Goal: Find specific page/section: Find specific page/section

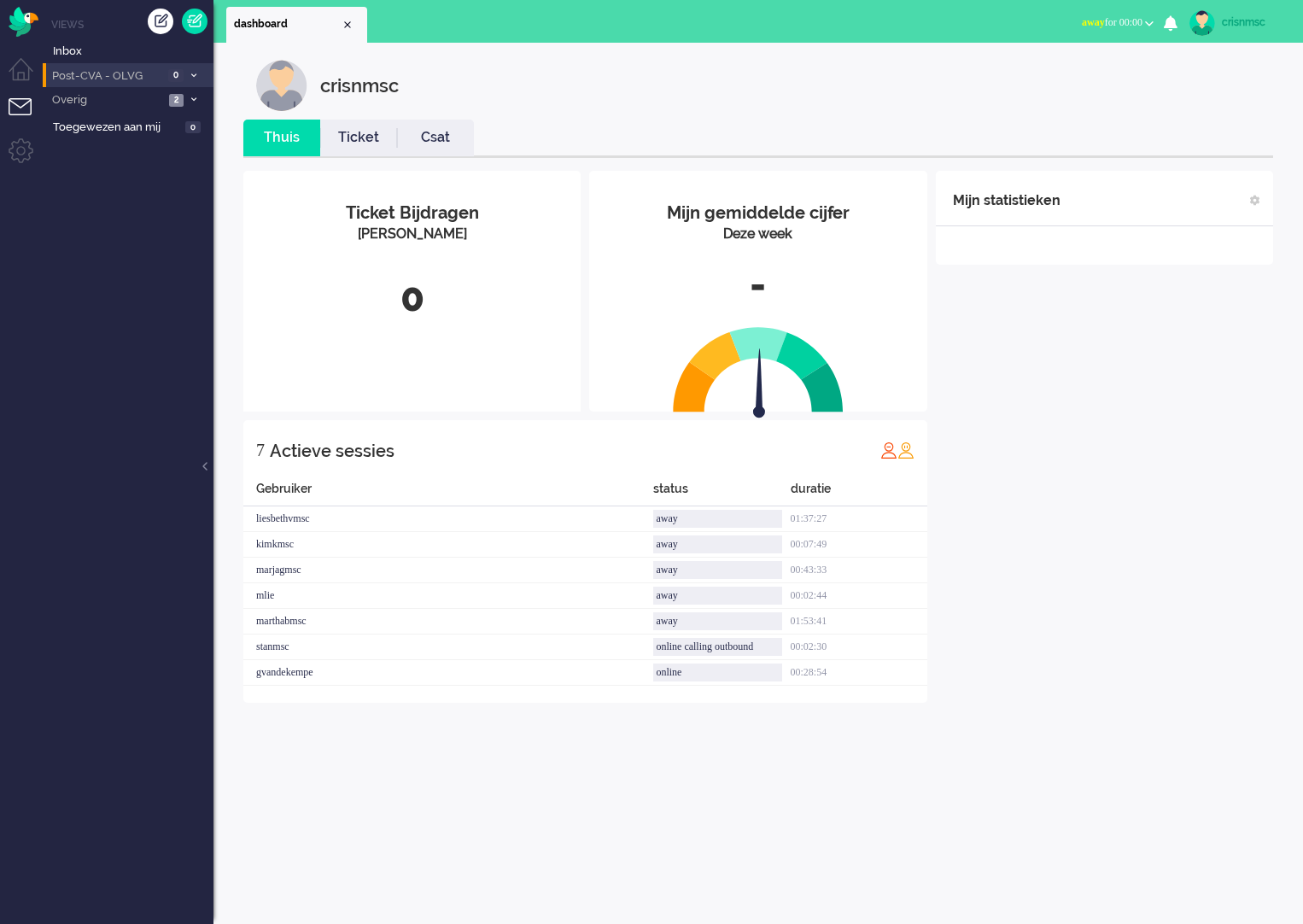
click at [195, 76] on icon at bounding box center [194, 75] width 6 height 6
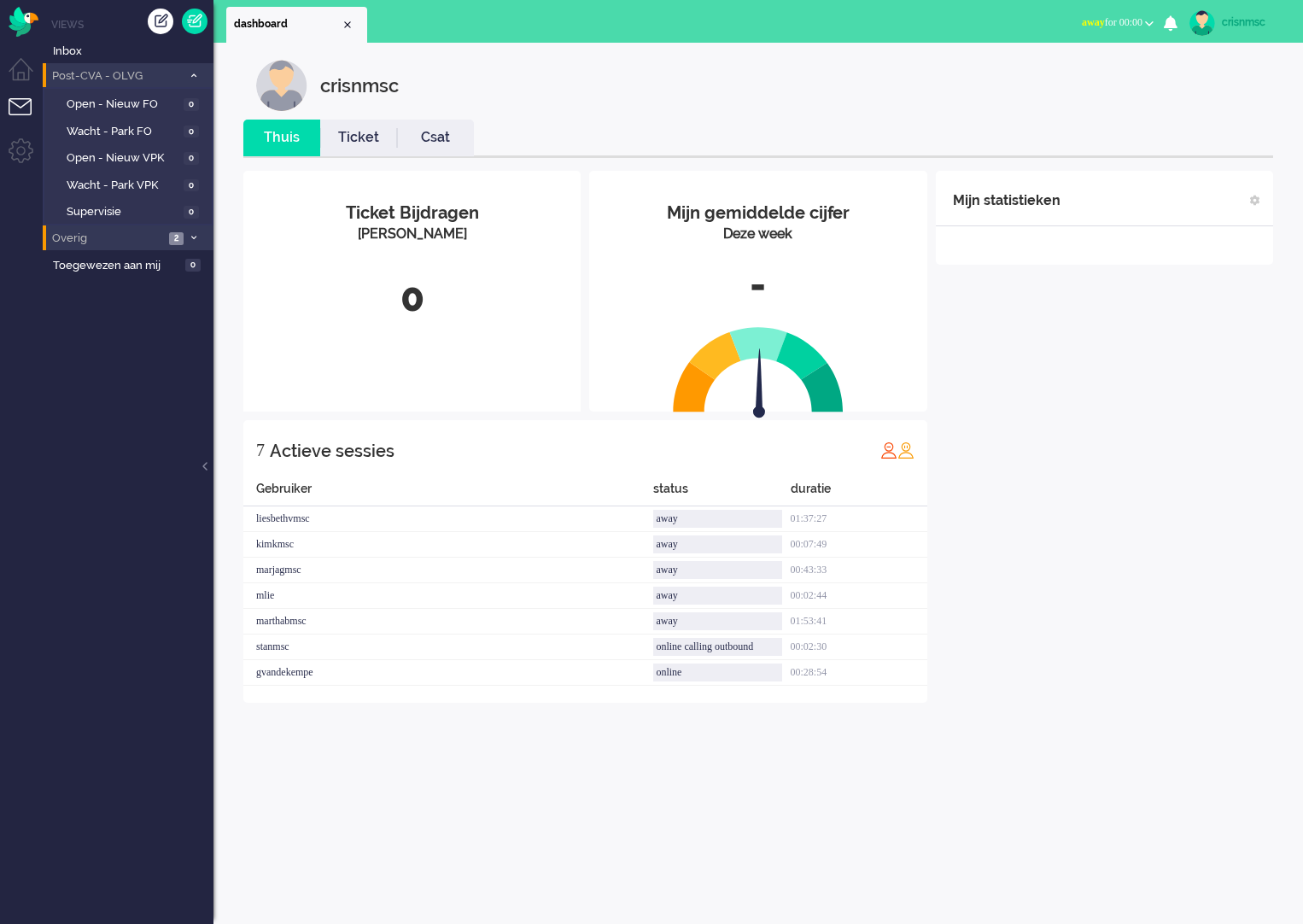
click at [196, 235] on span at bounding box center [193, 238] width 13 height 9
click at [96, 268] on span "Telefonie" at bounding box center [122, 268] width 113 height 17
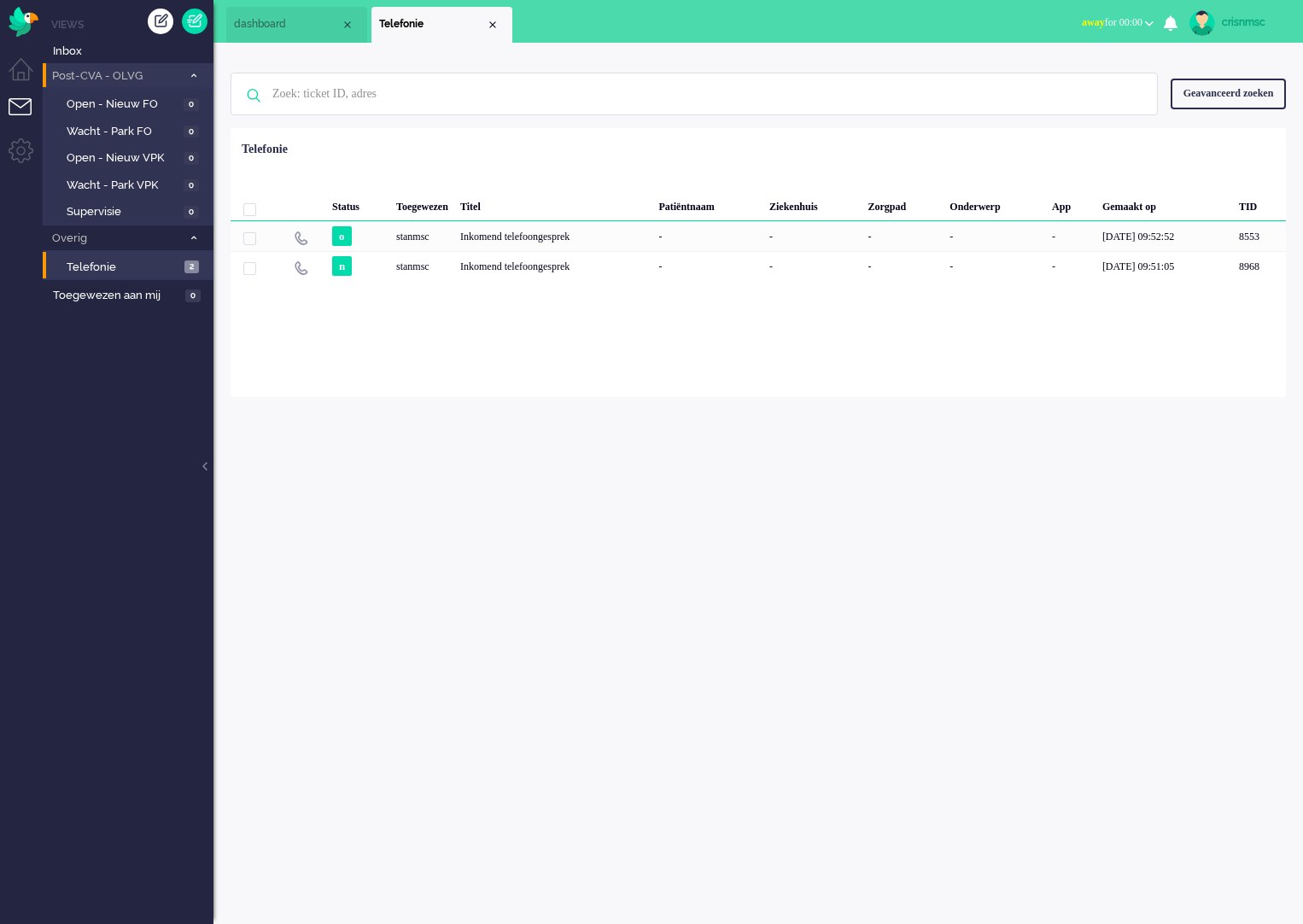
click at [196, 82] on li "Post-CVA - OLVG 0" at bounding box center [128, 75] width 171 height 25
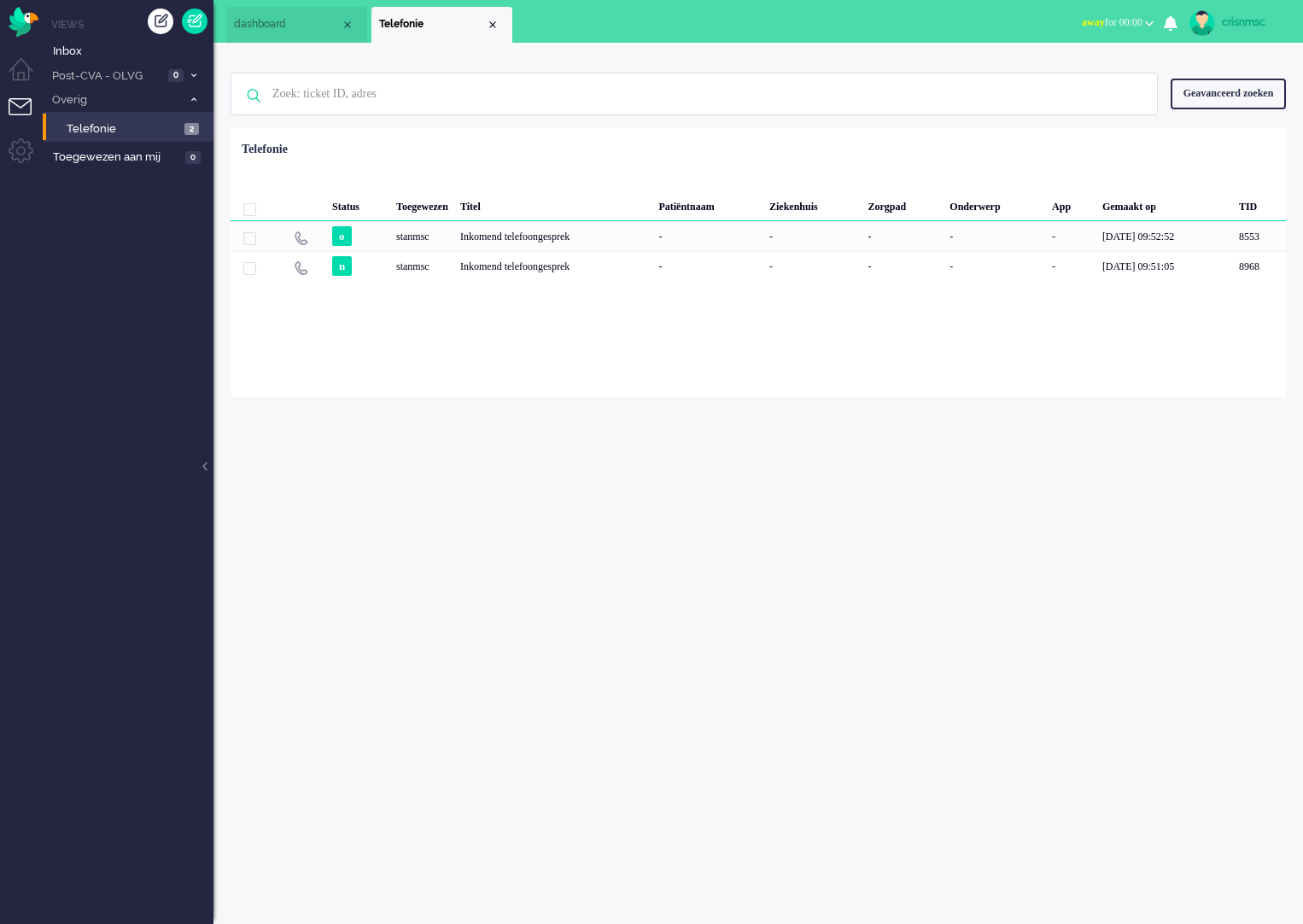
click at [196, 76] on icon at bounding box center [194, 75] width 6 height 6
